Goal: Navigation & Orientation: Find specific page/section

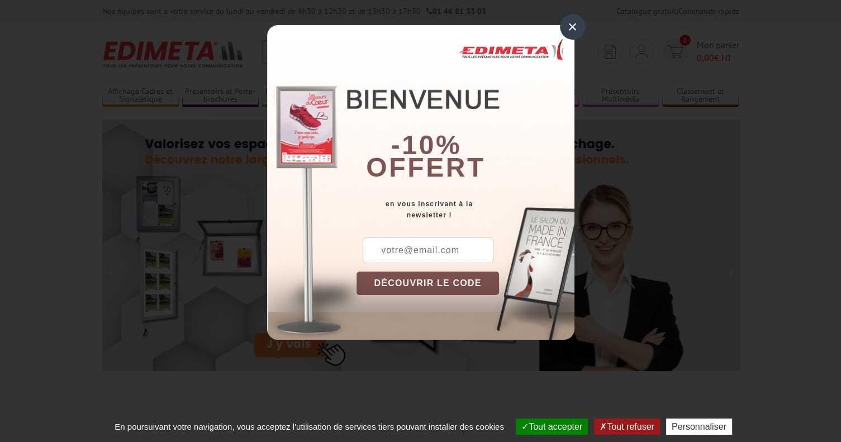
click at [565, 26] on div "×" at bounding box center [573, 27] width 26 height 26
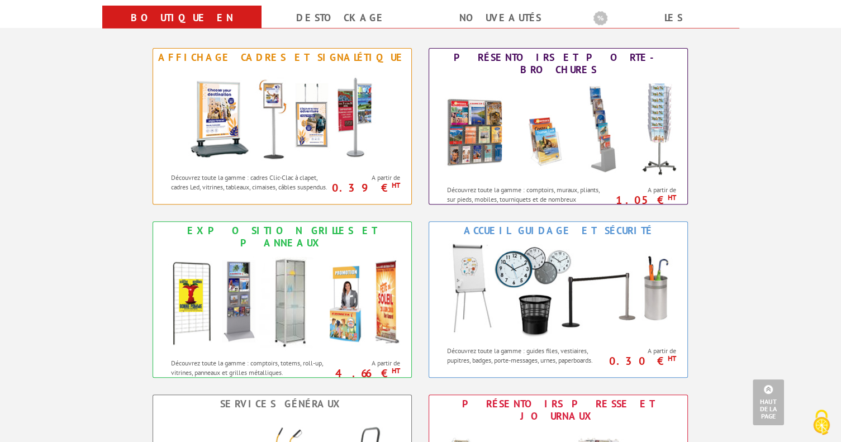
scroll to position [447, 0]
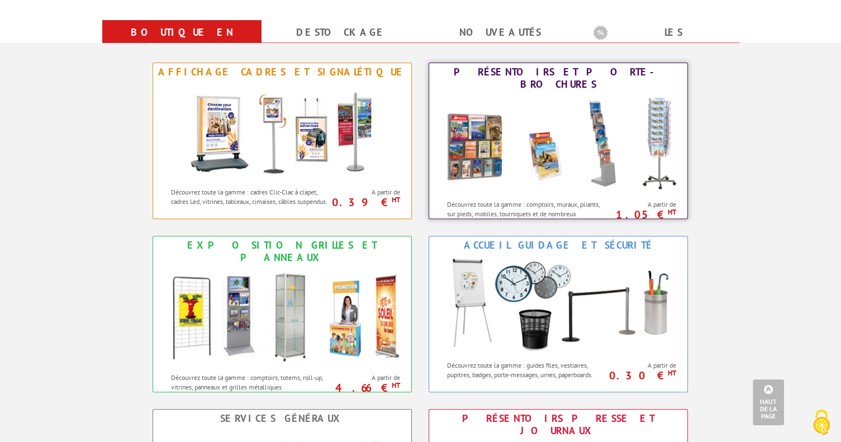
click at [526, 72] on div "Présentoirs et Porte-brochures" at bounding box center [558, 78] width 253 height 25
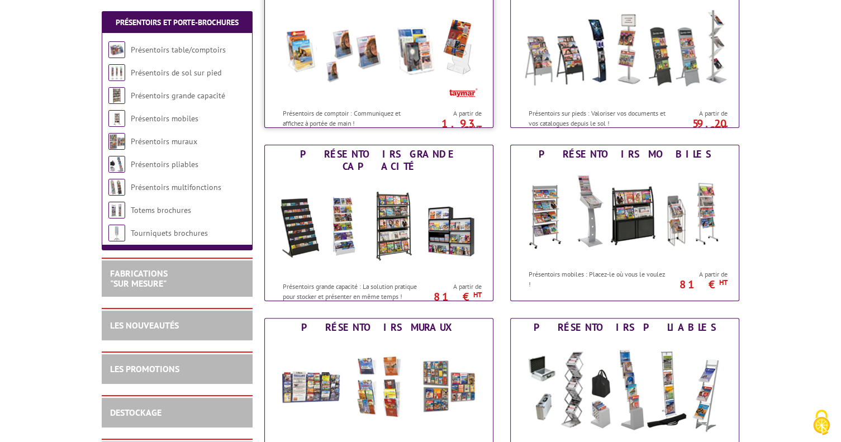
scroll to position [223, 0]
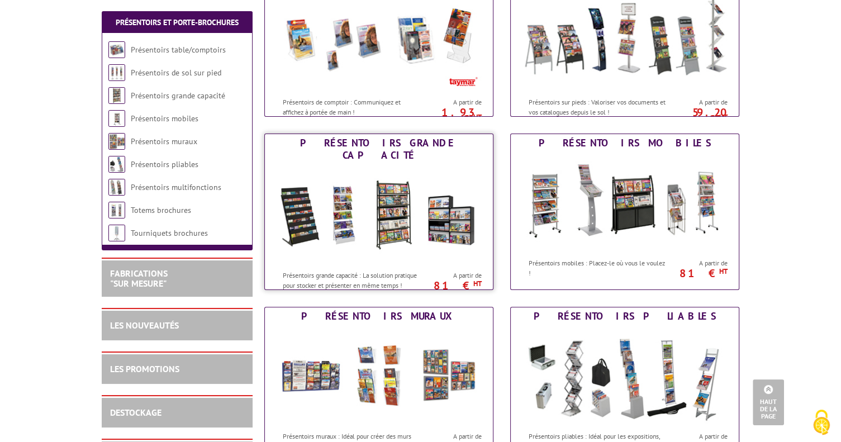
click at [412, 197] on img at bounding box center [378, 214] width 207 height 101
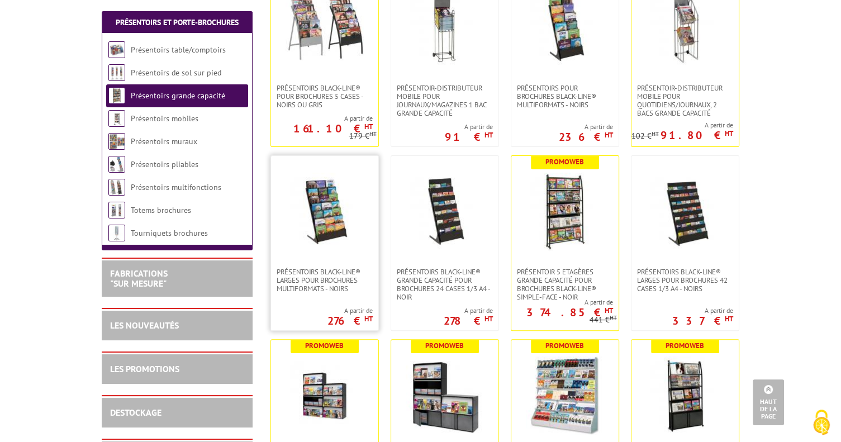
scroll to position [223, 0]
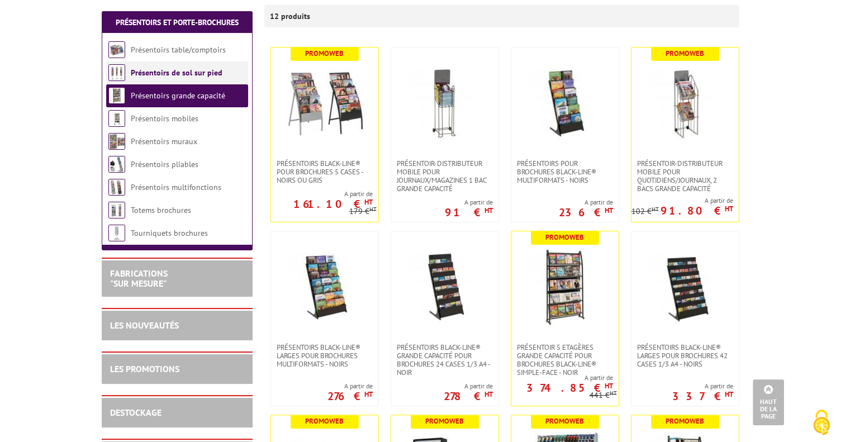
click at [181, 73] on link "Présentoirs de sol sur pied" at bounding box center [177, 73] width 92 height 10
